Goal: Check status

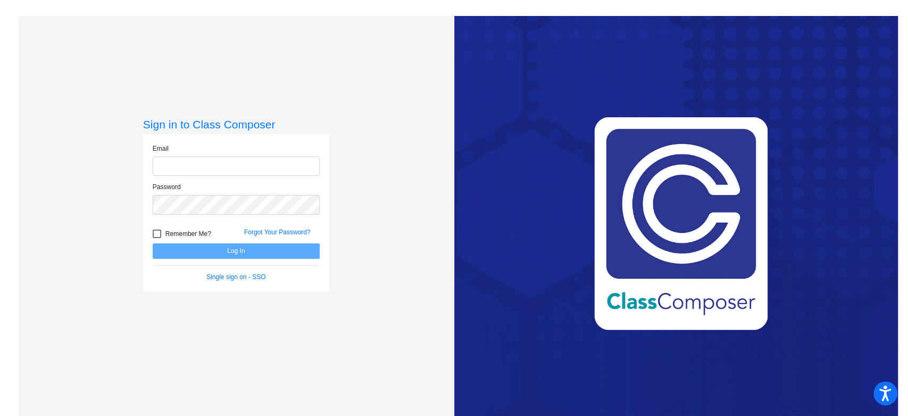
type input "[EMAIL_ADDRESS][DOMAIN_NAME]"
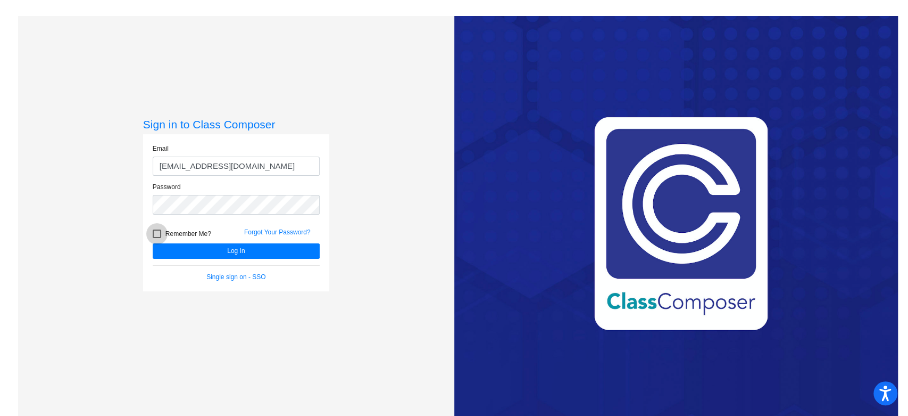
click at [154, 229] on div at bounding box center [157, 233] width 9 height 9
click at [156, 238] on input "Remember Me?" at bounding box center [156, 238] width 1 height 1
checkbox input "true"
click at [188, 254] on button "Log In" at bounding box center [236, 250] width 167 height 15
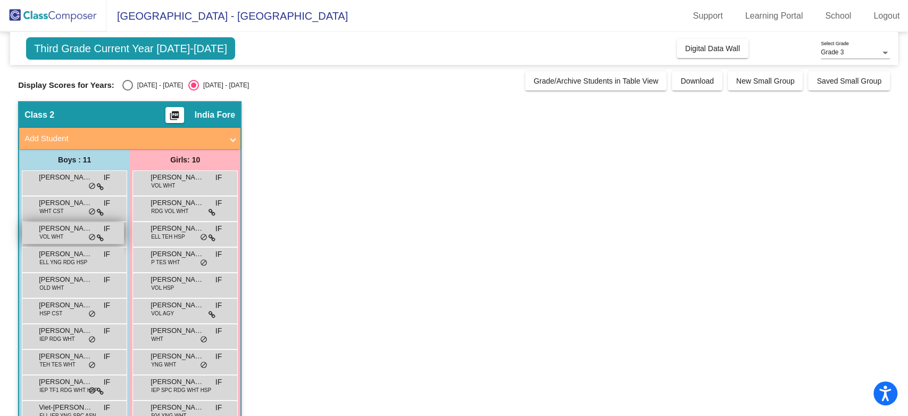
click at [68, 233] on span "[PERSON_NAME] (Ford) Loskorn" at bounding box center [65, 228] width 53 height 11
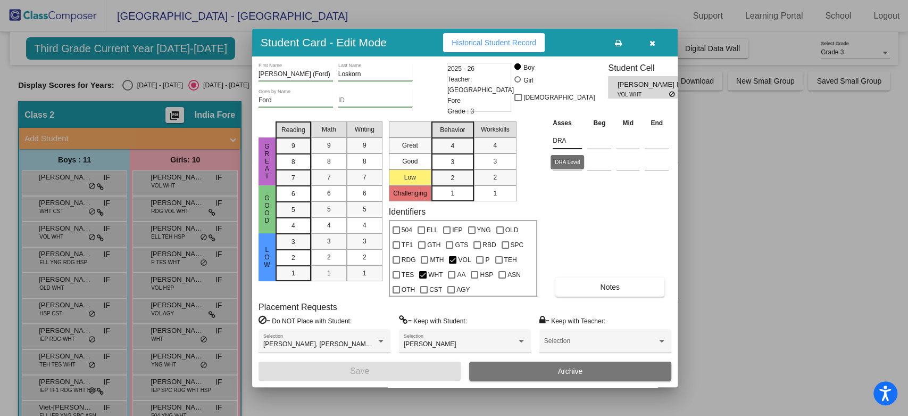
click at [554, 144] on input "DRA" at bounding box center [567, 141] width 29 height 16
click at [559, 144] on input "DRA" at bounding box center [567, 141] width 29 height 16
click at [473, 41] on span "Historical Student Record" at bounding box center [494, 42] width 85 height 9
click at [510, 43] on span "Historical Student Record" at bounding box center [494, 42] width 85 height 9
